Goal: Navigation & Orientation: Find specific page/section

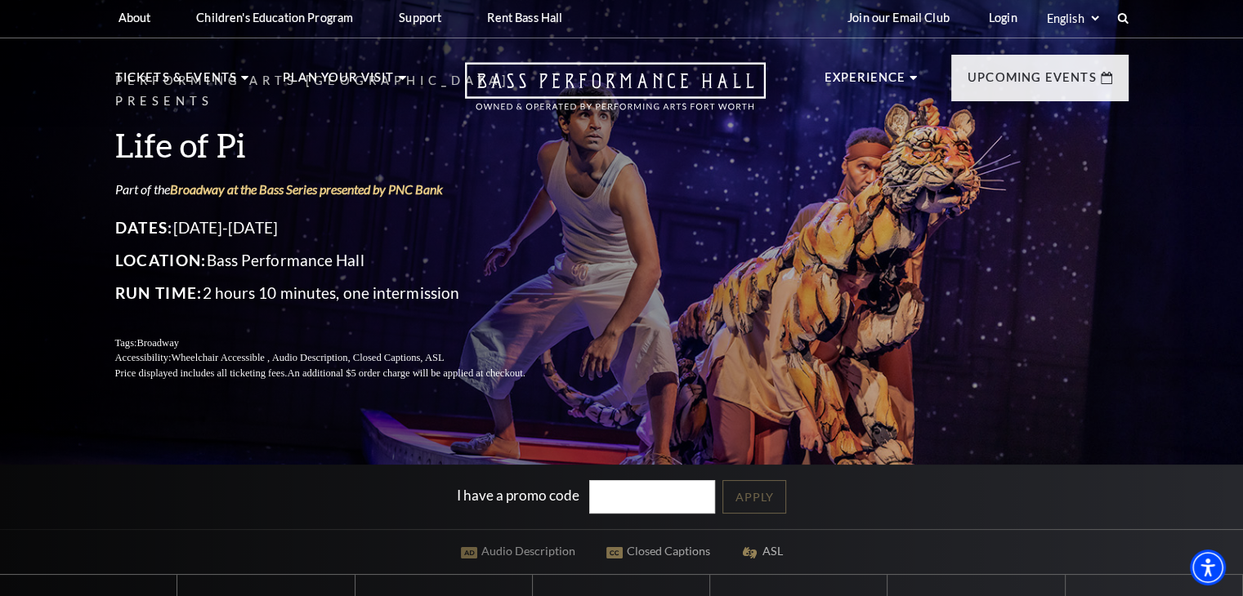
scroll to position [2, 0]
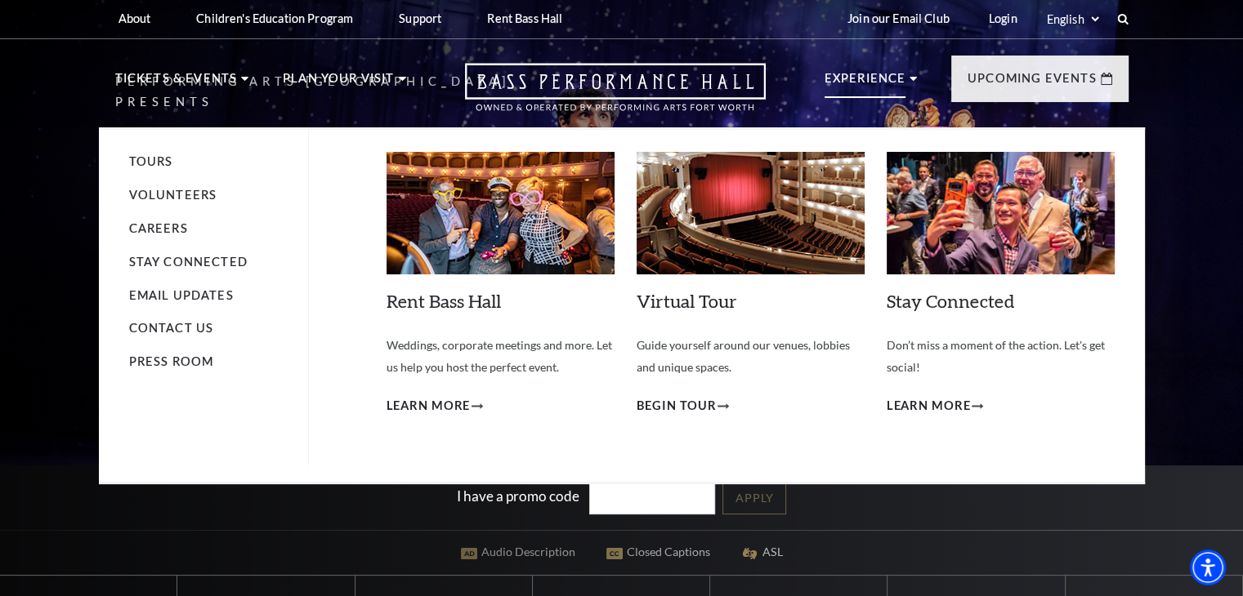
click at [910, 75] on li "Experience Tours Volunteers Careers Stay Connected Email Updates Contact Us Pre…" at bounding box center [870, 96] width 93 height 55
click at [182, 185] on li "Volunteers" at bounding box center [210, 195] width 163 height 20
click at [185, 192] on link "Volunteers" at bounding box center [173, 195] width 88 height 14
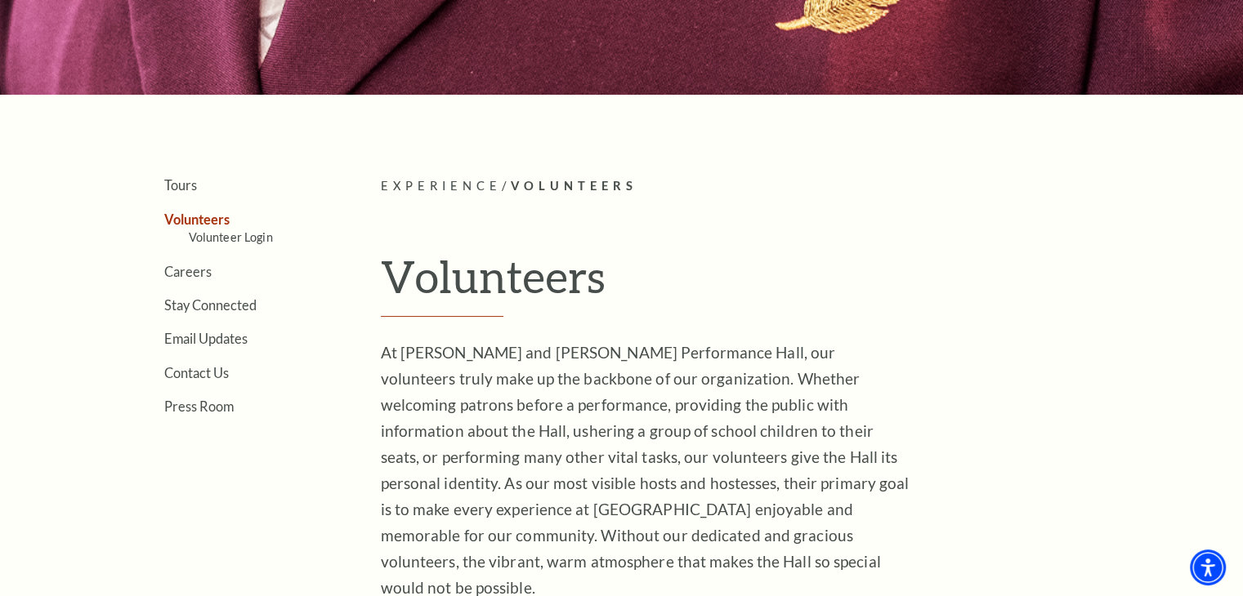
scroll to position [293, 0]
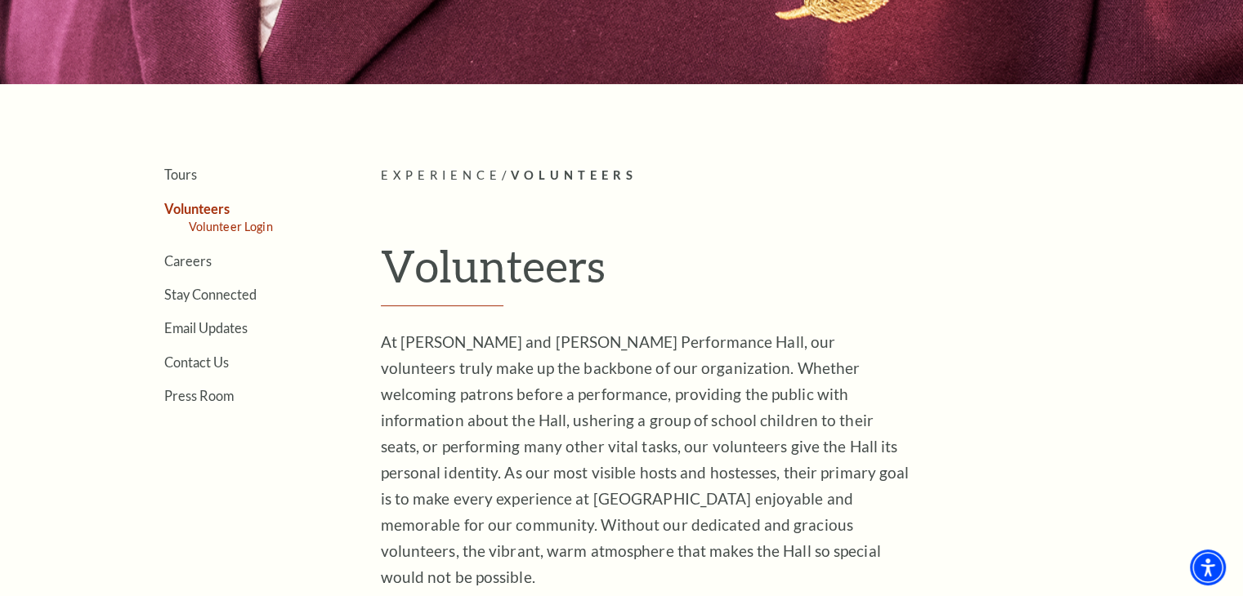
click at [259, 221] on link "Volunteer Login" at bounding box center [231, 227] width 84 height 14
